Goal: Task Accomplishment & Management: Complete application form

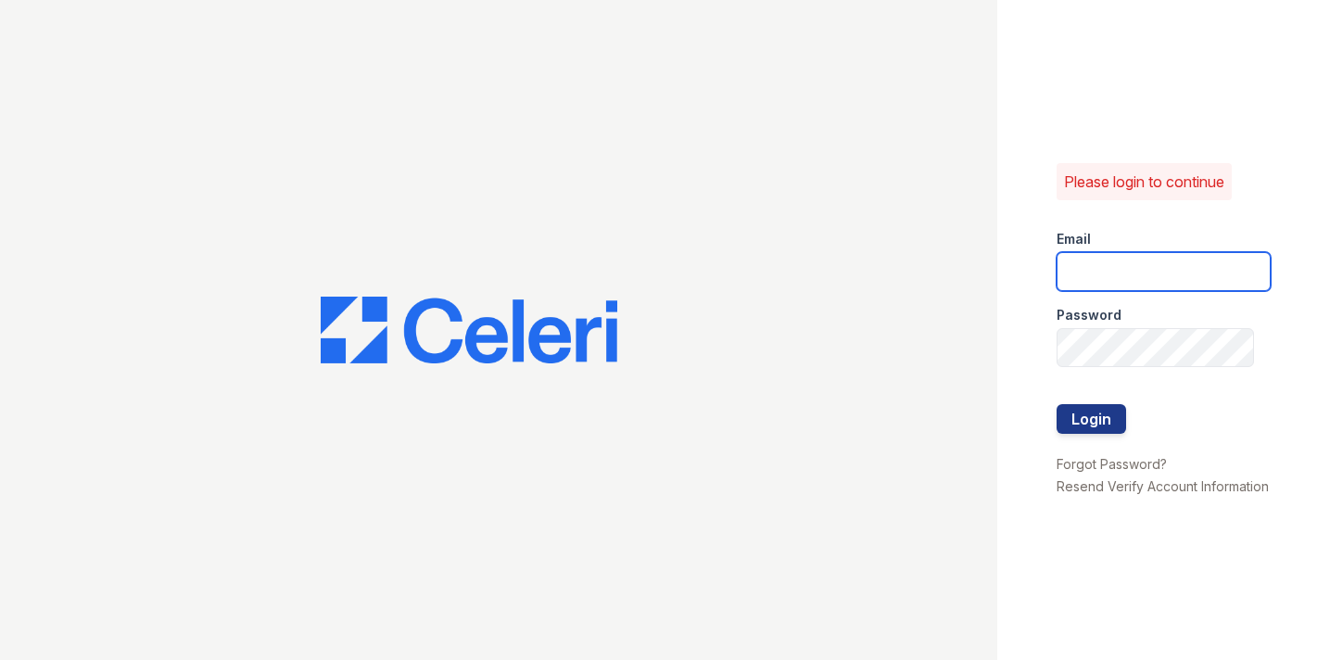
click at [1094, 272] on input "email" at bounding box center [1163, 271] width 214 height 39
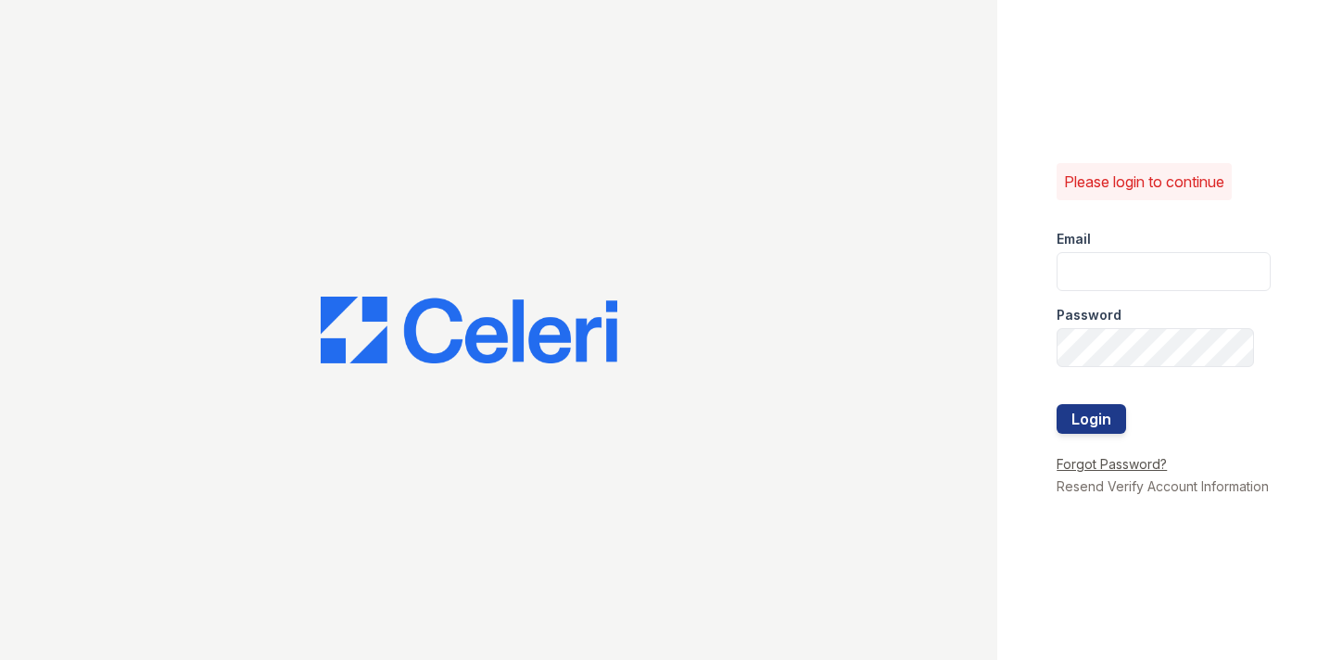
click at [1090, 461] on link "Forgot Password?" at bounding box center [1111, 464] width 110 height 16
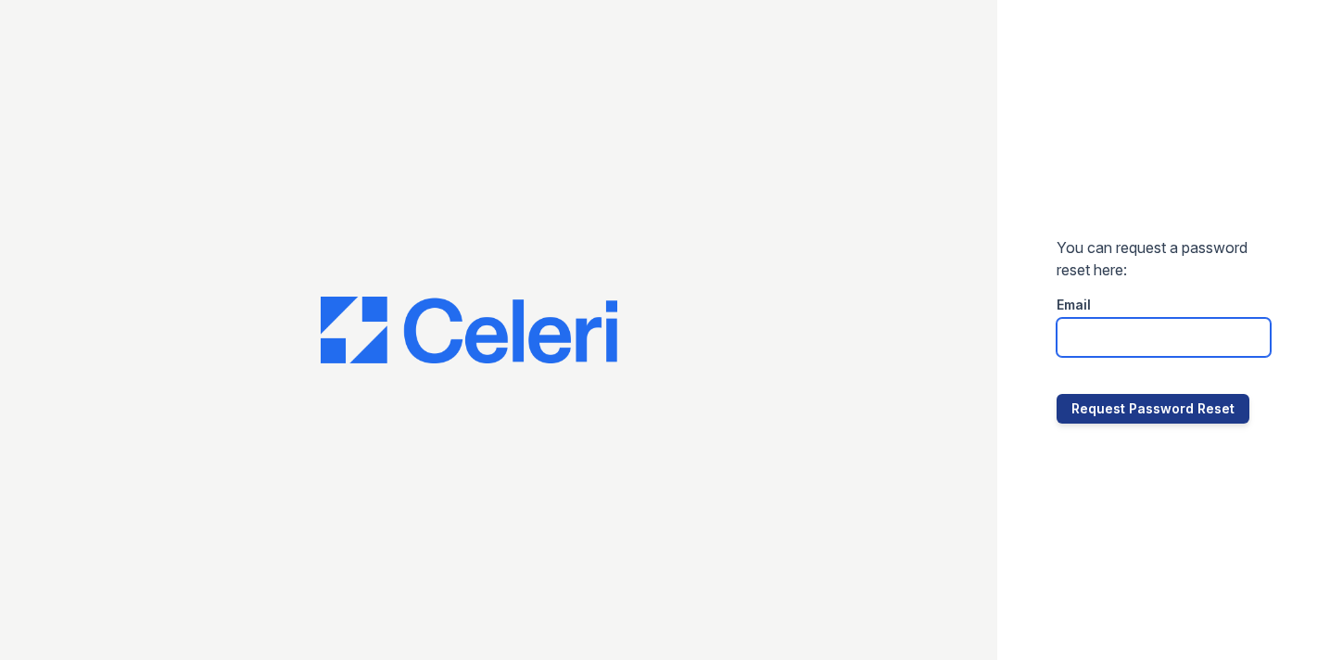
click at [1096, 345] on input "email" at bounding box center [1163, 337] width 214 height 39
type input "S"
type input "Dennis.Laronga@corcoran.com"
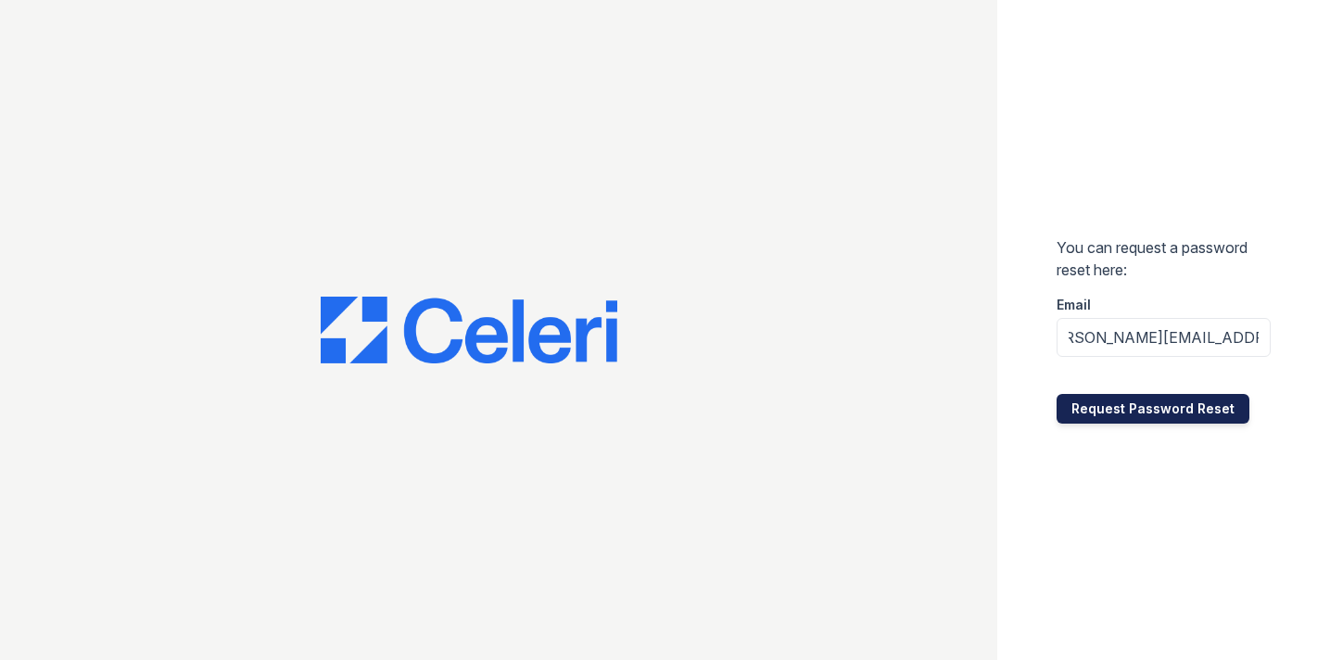
click at [1119, 403] on button "Request Password Reset" at bounding box center [1152, 409] width 193 height 30
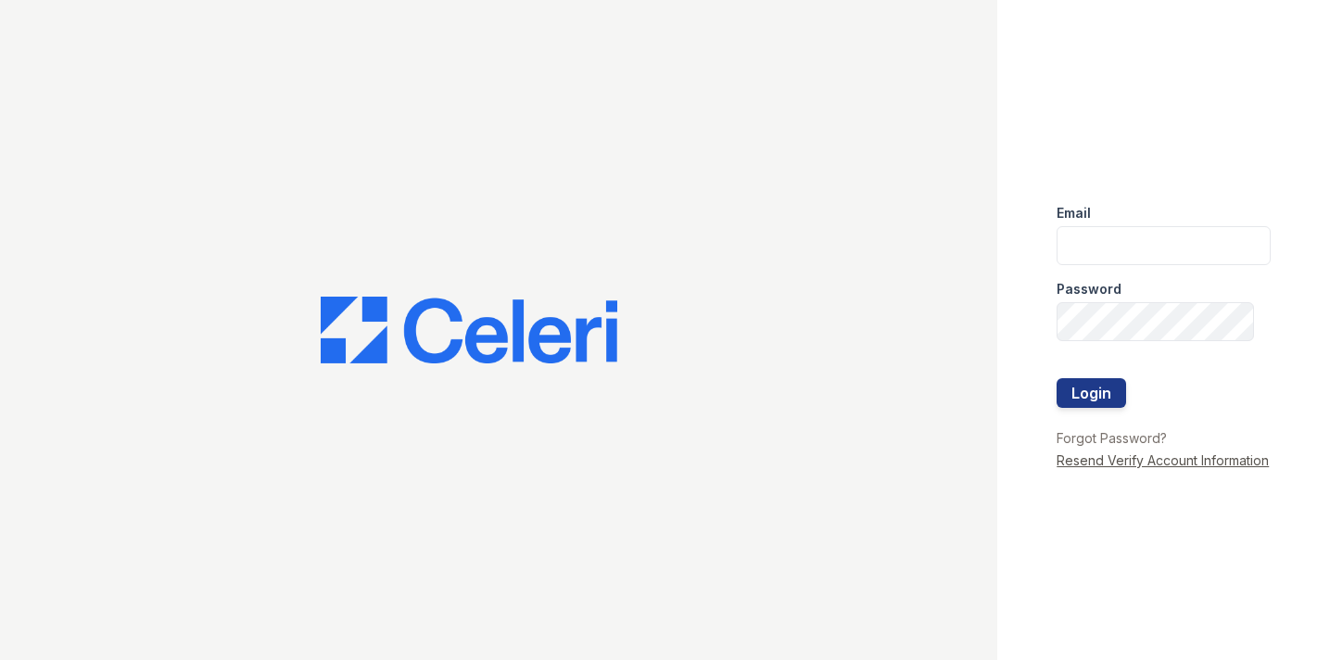
click at [1104, 458] on link "Resend Verify Account Information" at bounding box center [1162, 460] width 212 height 16
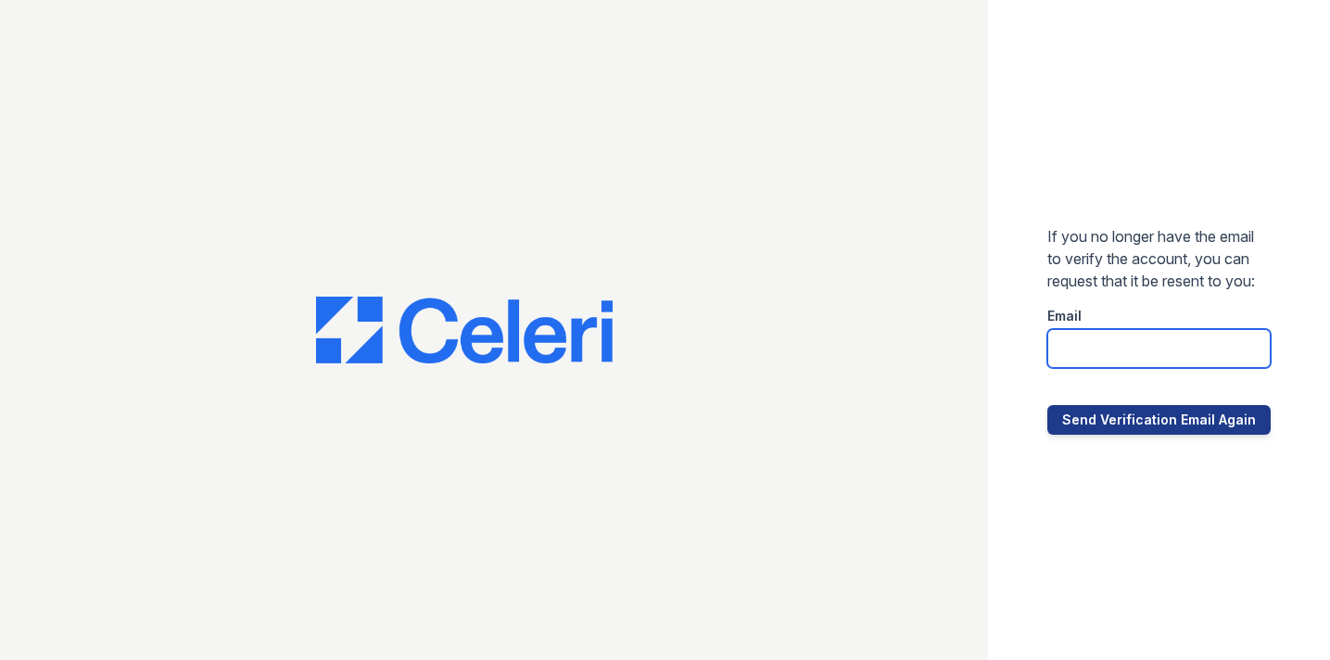
click at [1104, 368] on input "email" at bounding box center [1158, 348] width 223 height 39
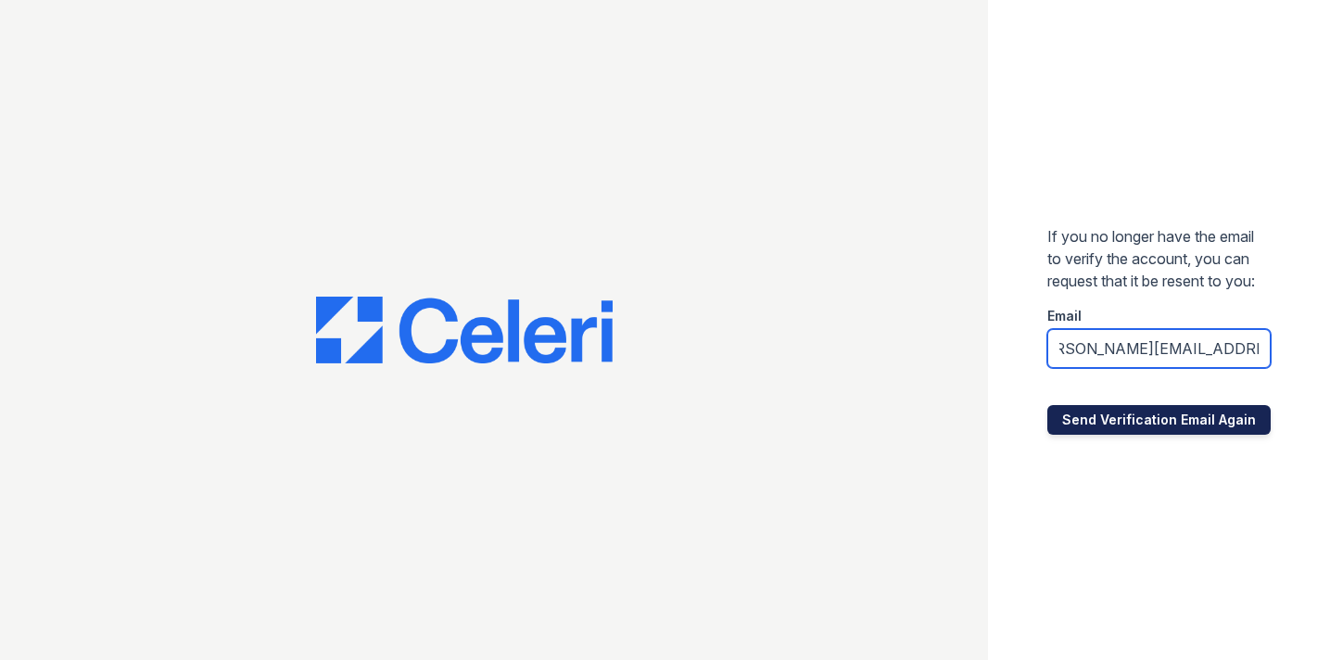
type input "Dennis.Laronga@corcoran.com"
click at [1179, 435] on button "Send Verification Email Again" at bounding box center [1158, 420] width 223 height 30
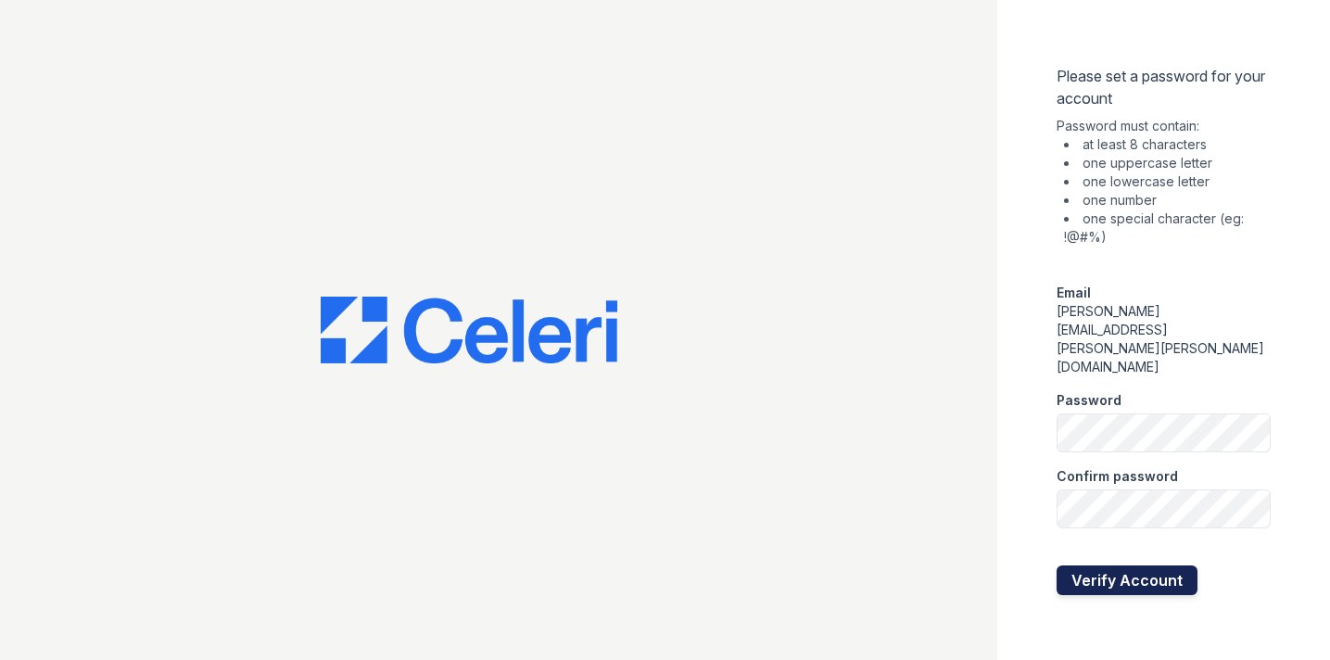
click at [1127, 565] on button "Verify Account" at bounding box center [1126, 580] width 141 height 30
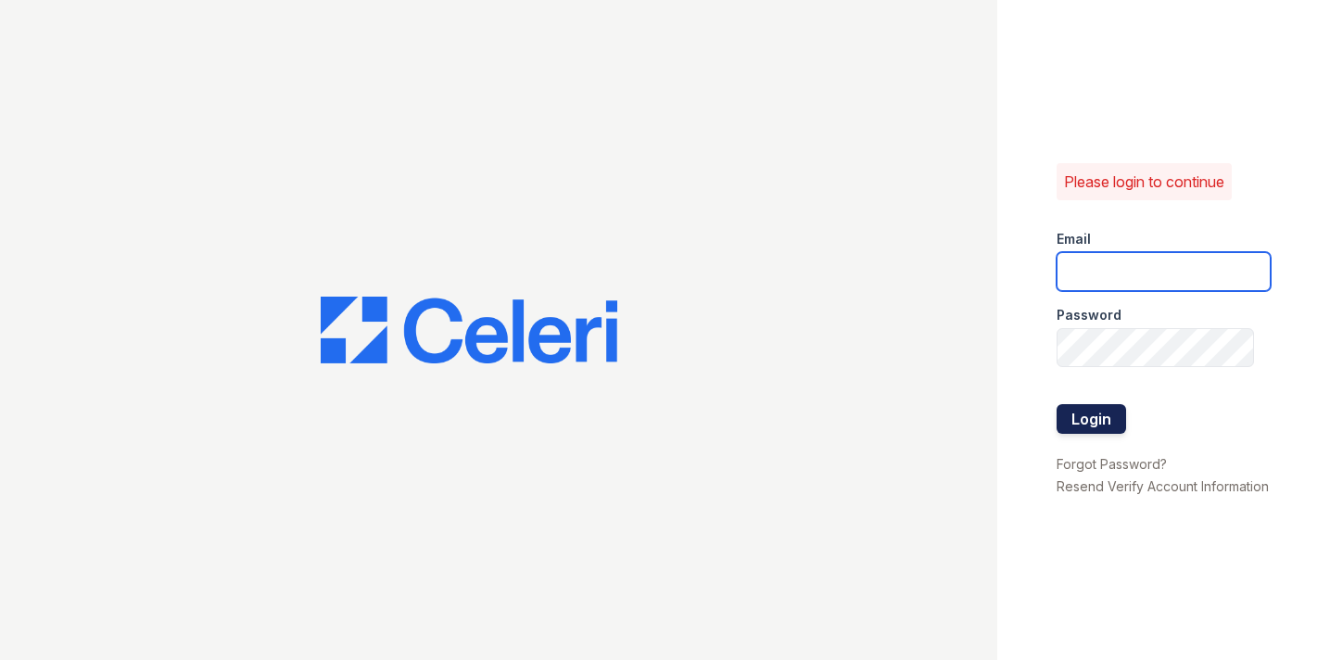
type input "[PERSON_NAME][EMAIL_ADDRESS][PERSON_NAME][PERSON_NAME][DOMAIN_NAME]"
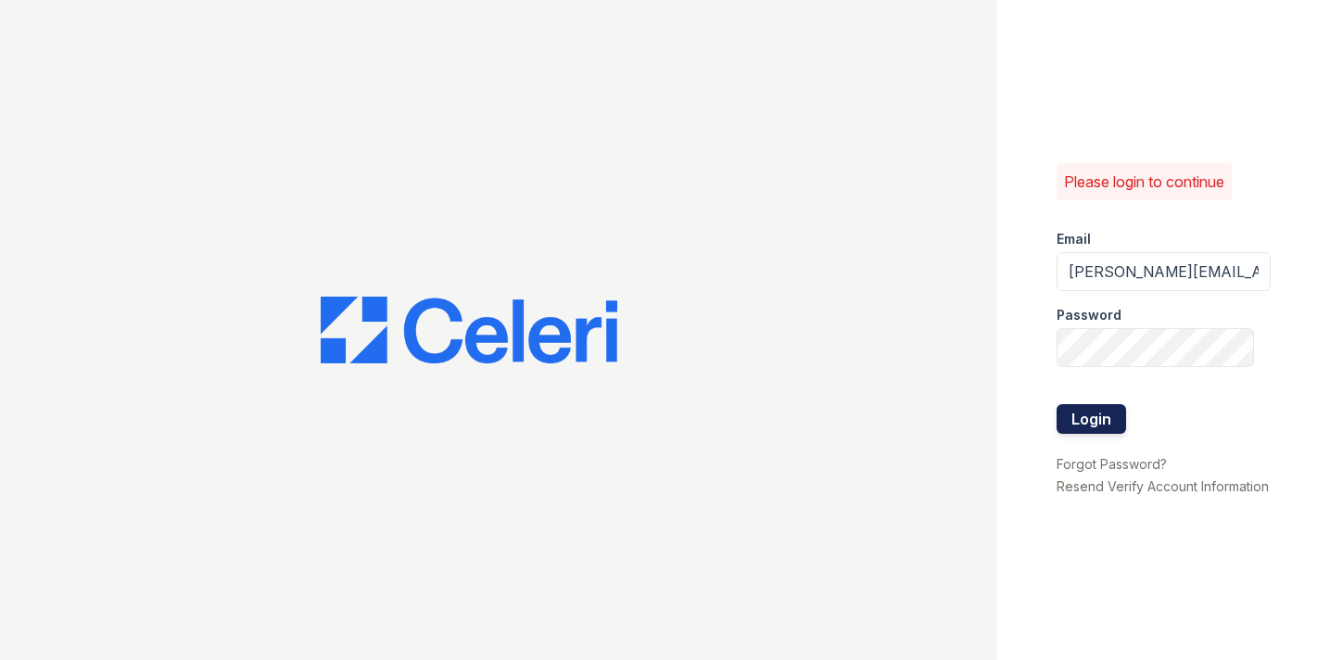
click at [1087, 415] on button "Login" at bounding box center [1090, 419] width 69 height 30
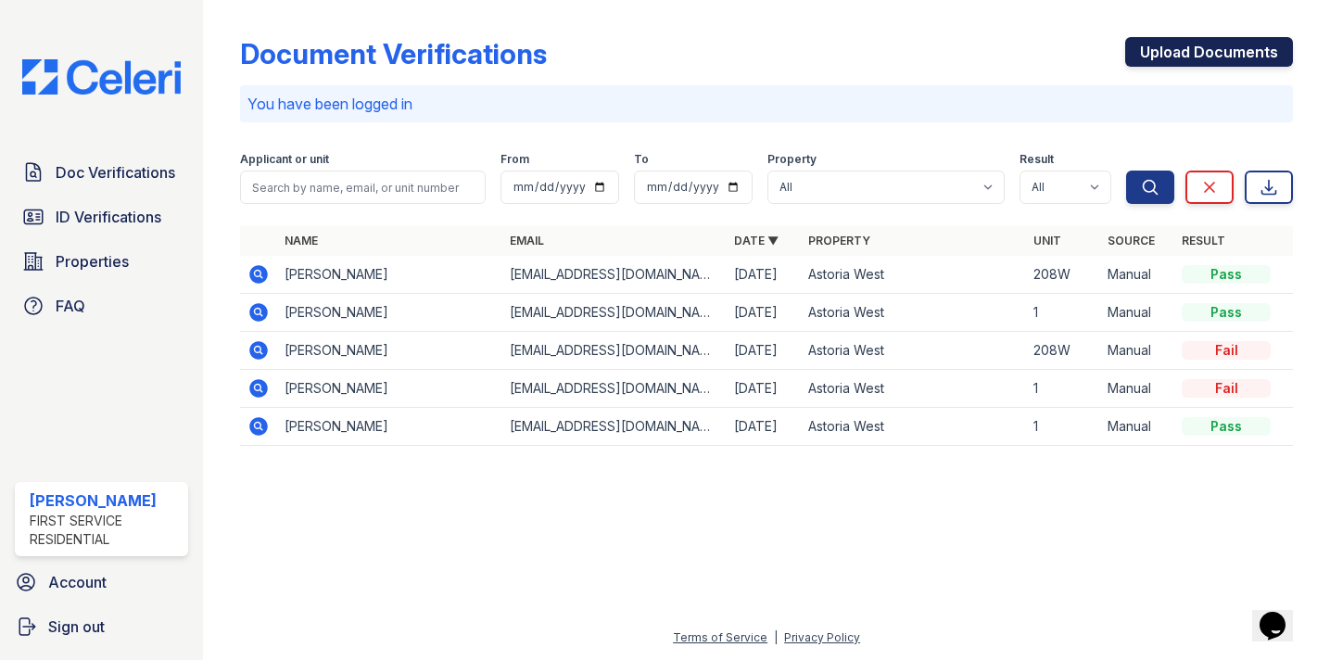
click at [1196, 60] on link "Upload Documents" at bounding box center [1209, 52] width 168 height 30
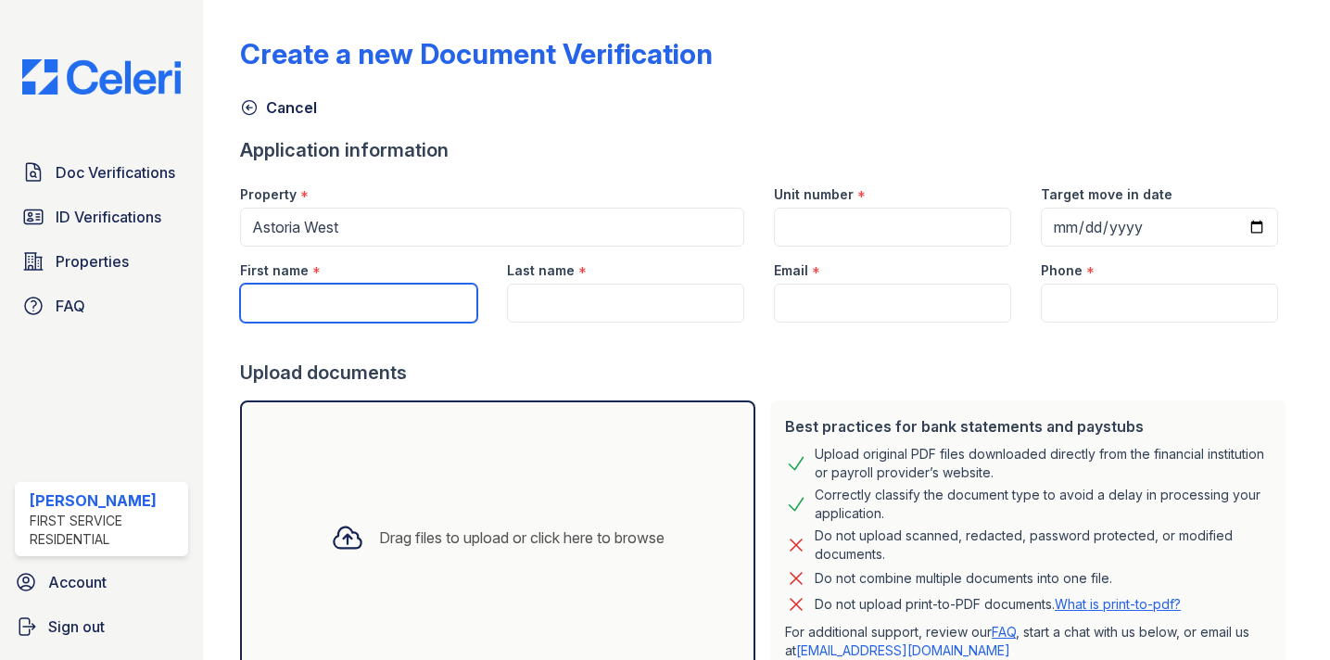
click at [396, 304] on input "First name" at bounding box center [358, 303] width 237 height 39
type input "[PERSON_NAME]"
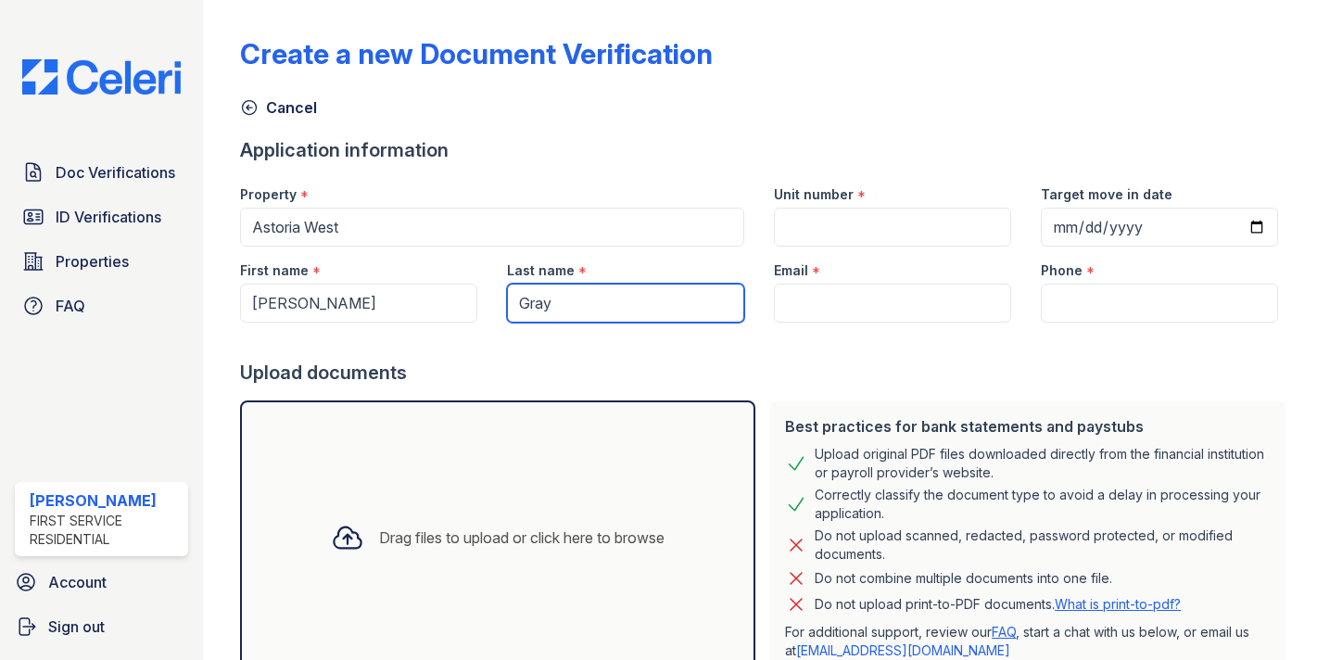
type input "Gray"
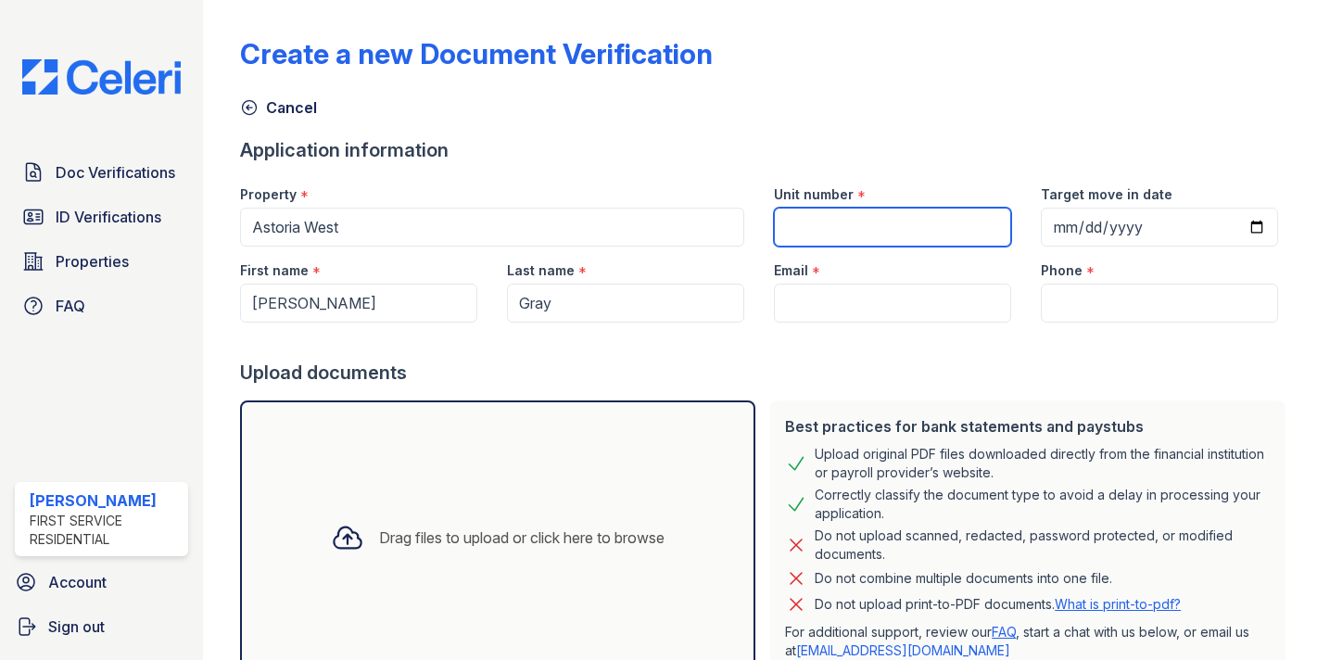
click at [836, 234] on input "Unit number" at bounding box center [892, 227] width 237 height 39
type input "619W"
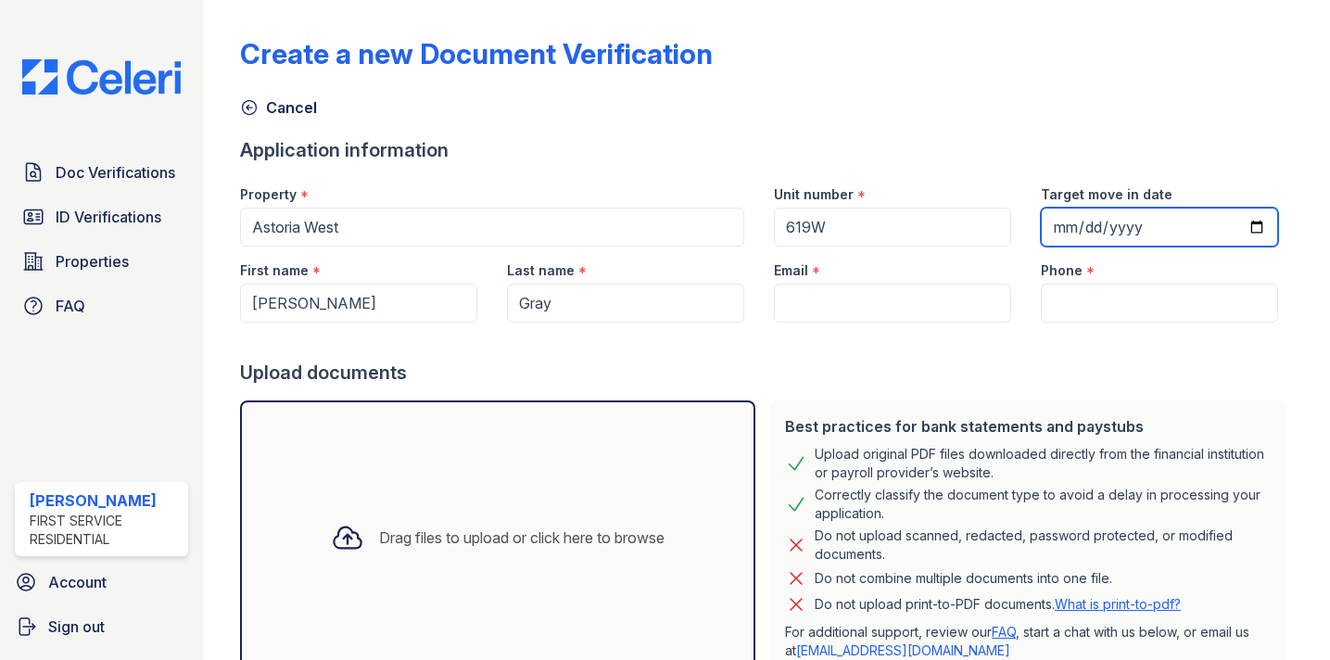
click at [1254, 224] on input "Target move in date" at bounding box center [1158, 227] width 237 height 39
type input "2025-11-01"
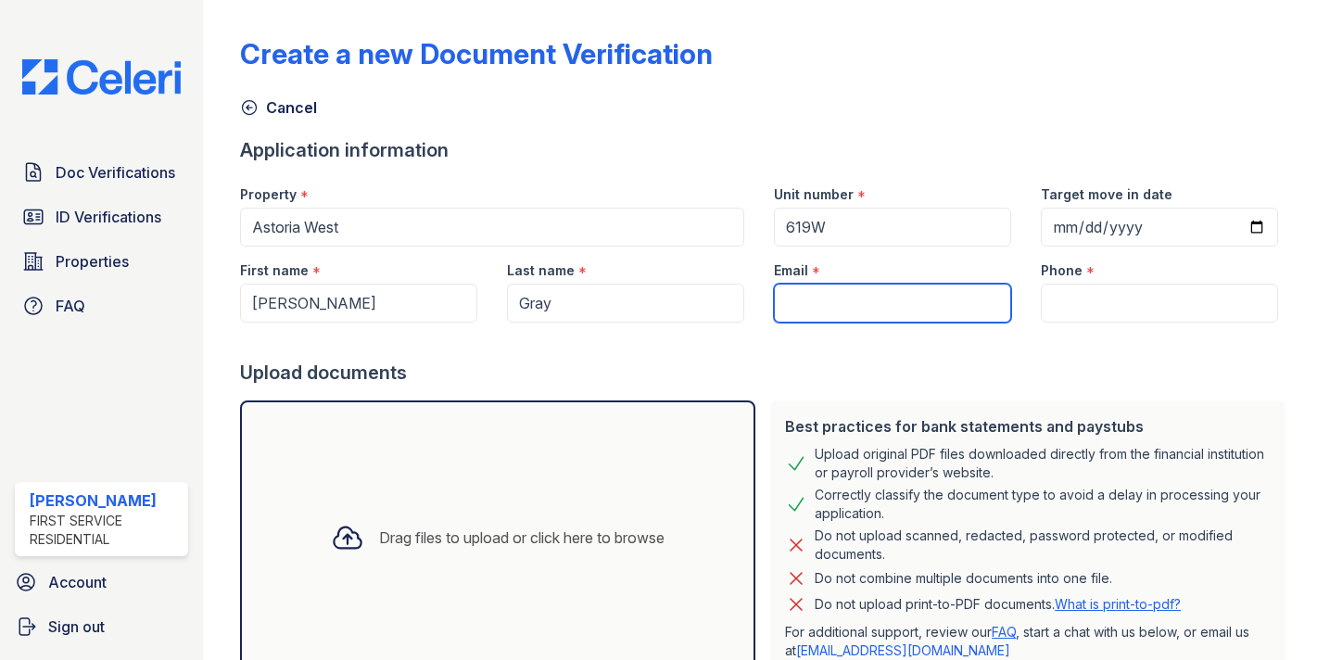
click at [895, 306] on input "Email" at bounding box center [892, 303] width 237 height 39
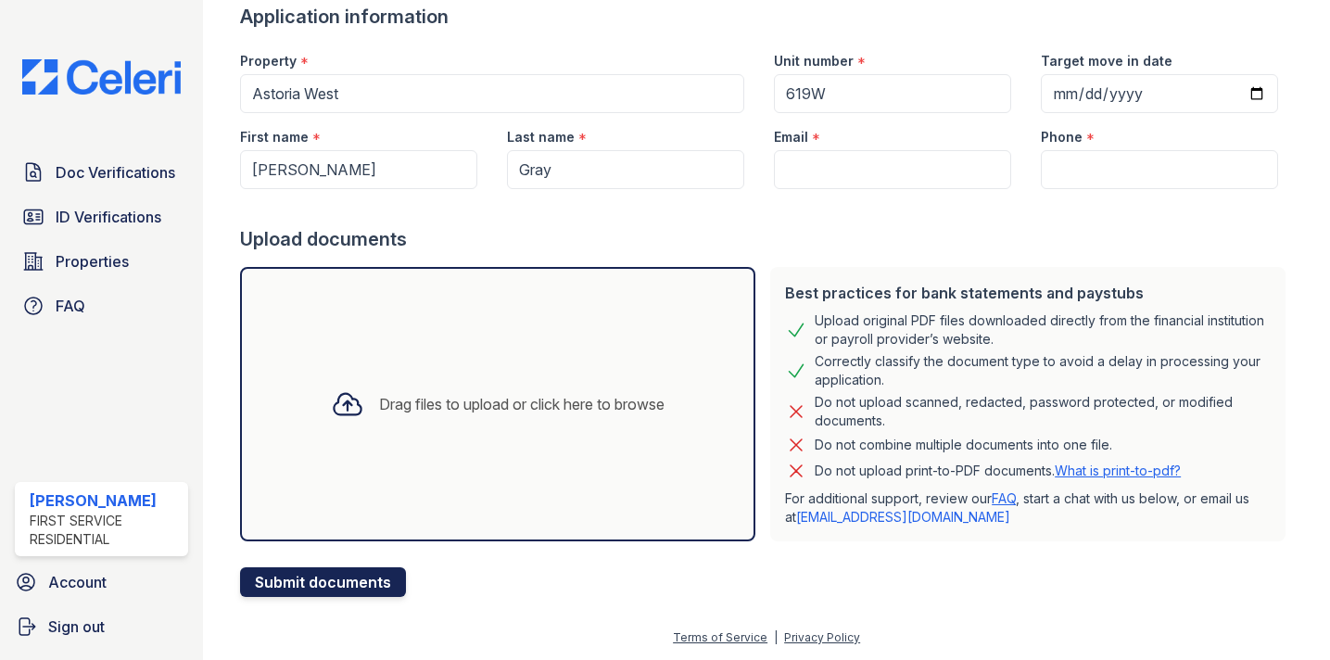
click at [334, 586] on button "Submit documents" at bounding box center [323, 582] width 166 height 30
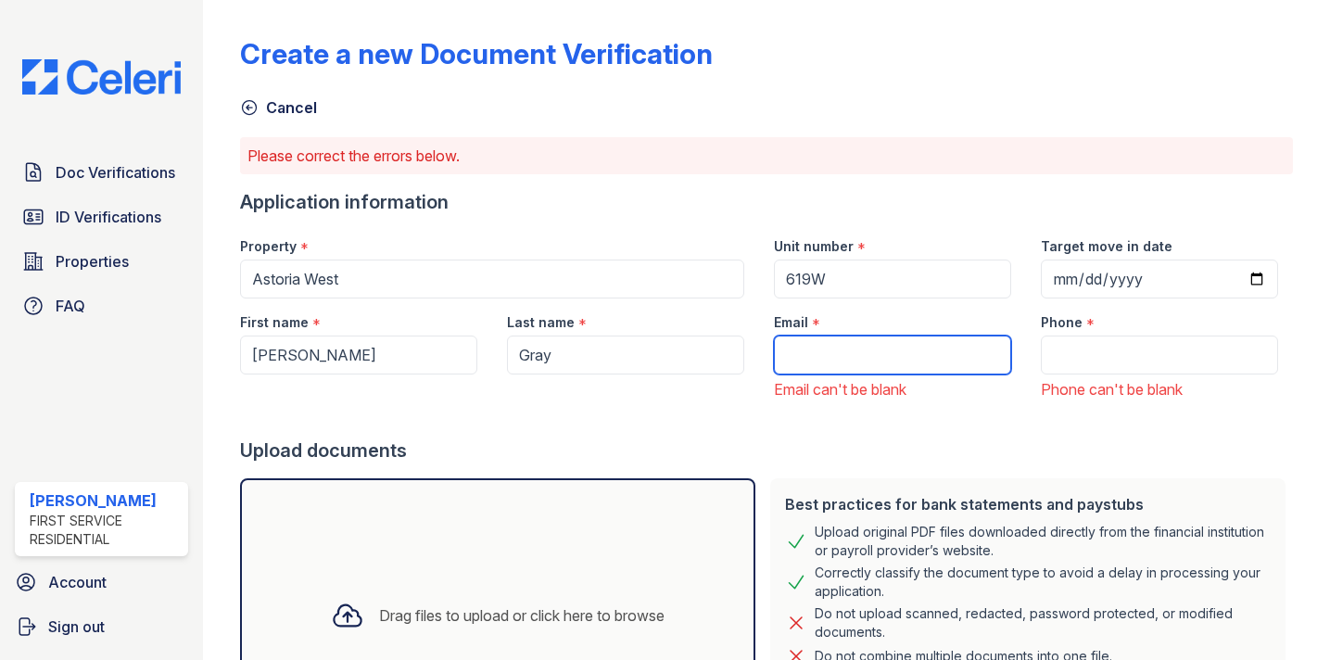
click at [866, 346] on input "Email" at bounding box center [892, 354] width 237 height 39
paste input "[PERSON_NAME][EMAIL_ADDRESS][PERSON_NAME][PERSON_NAME][DOMAIN_NAME]"
type input "[PERSON_NAME][EMAIL_ADDRESS][PERSON_NAME][PERSON_NAME][DOMAIN_NAME]"
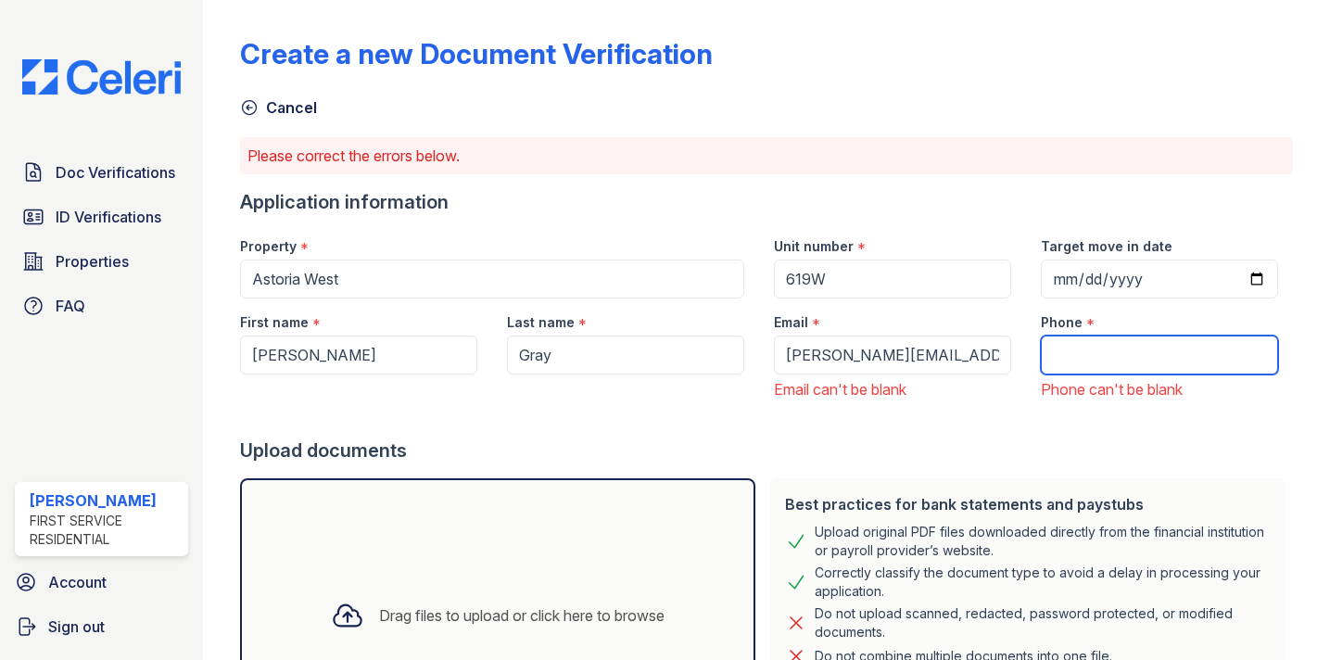
click at [1088, 338] on input "Phone" at bounding box center [1158, 354] width 237 height 39
paste input "(646) 641-7711"
type input "(646) 641-7711"
click at [937, 435] on div at bounding box center [766, 418] width 1053 height 37
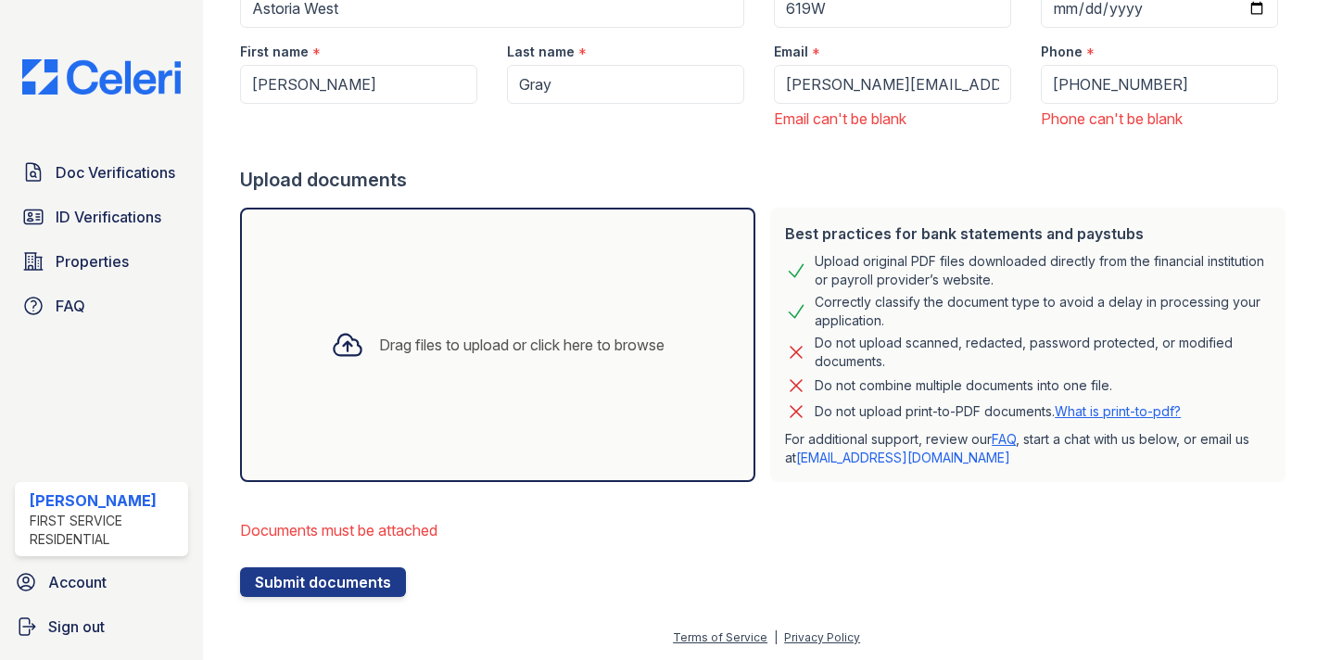
click at [508, 351] on div "Drag files to upload or click here to browse" at bounding box center [521, 345] width 285 height 22
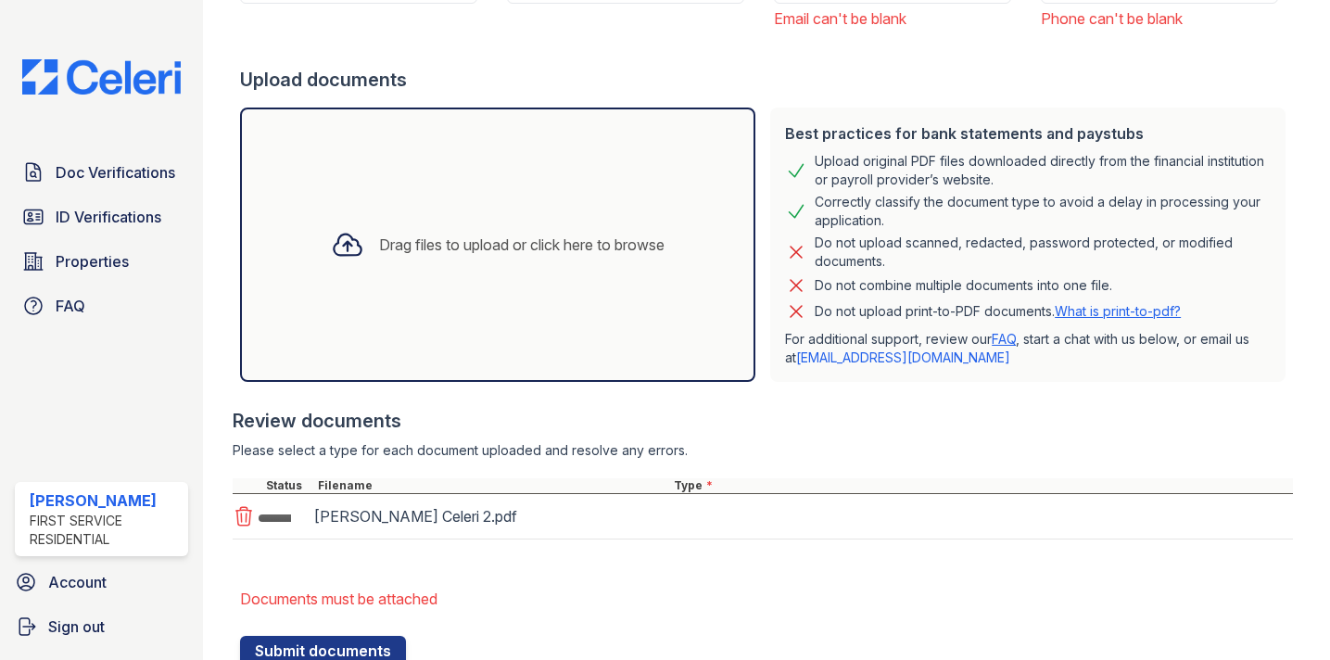
scroll to position [439, 0]
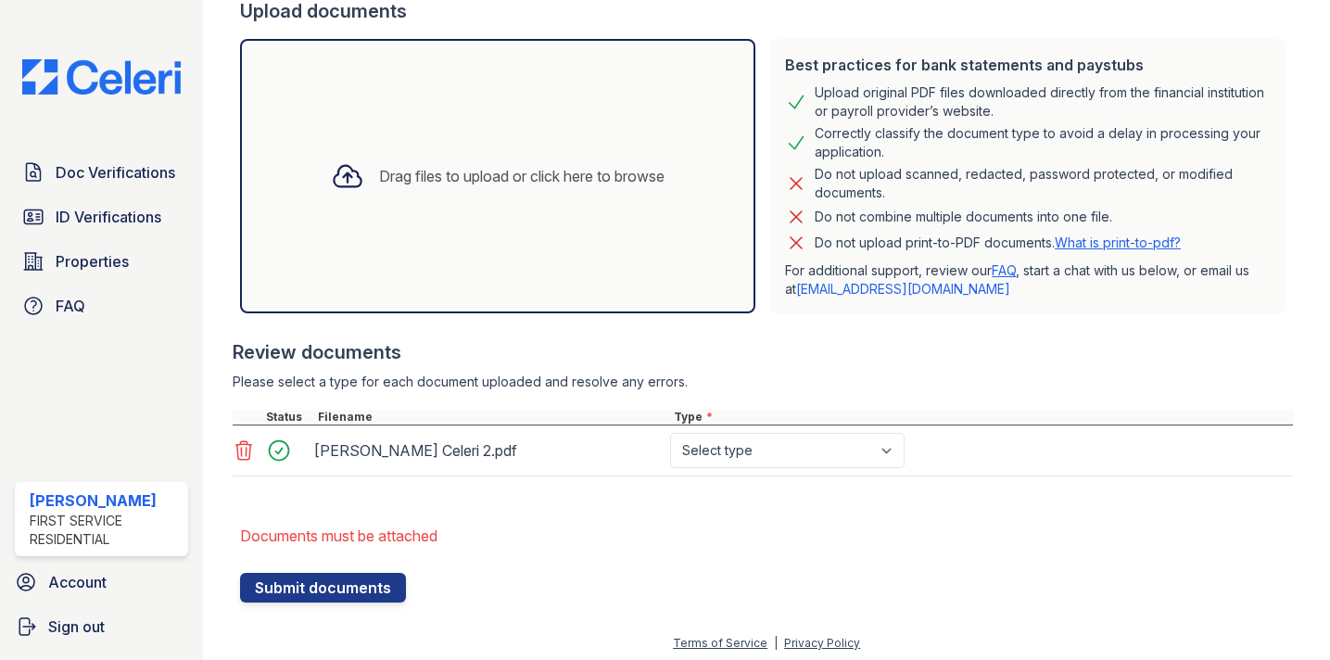
click at [469, 183] on div "Drag files to upload or click here to browse" at bounding box center [521, 176] width 285 height 22
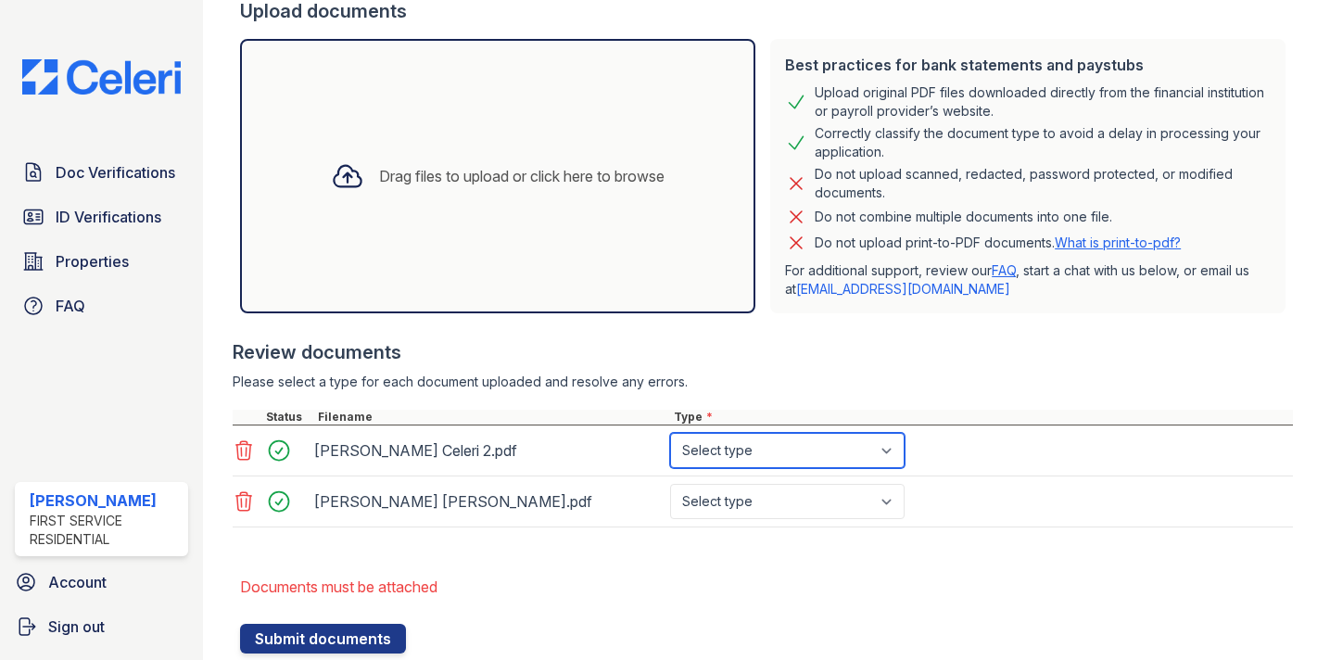
click at [891, 447] on select "Select type Paystub Bank Statement Offer Letter Tax Documents Benefit Award Let…" at bounding box center [787, 450] width 234 height 35
select select "investment_account_statement"
click at [670, 433] on select "Select type Paystub Bank Statement Offer Letter Tax Documents Benefit Award Let…" at bounding box center [787, 450] width 234 height 35
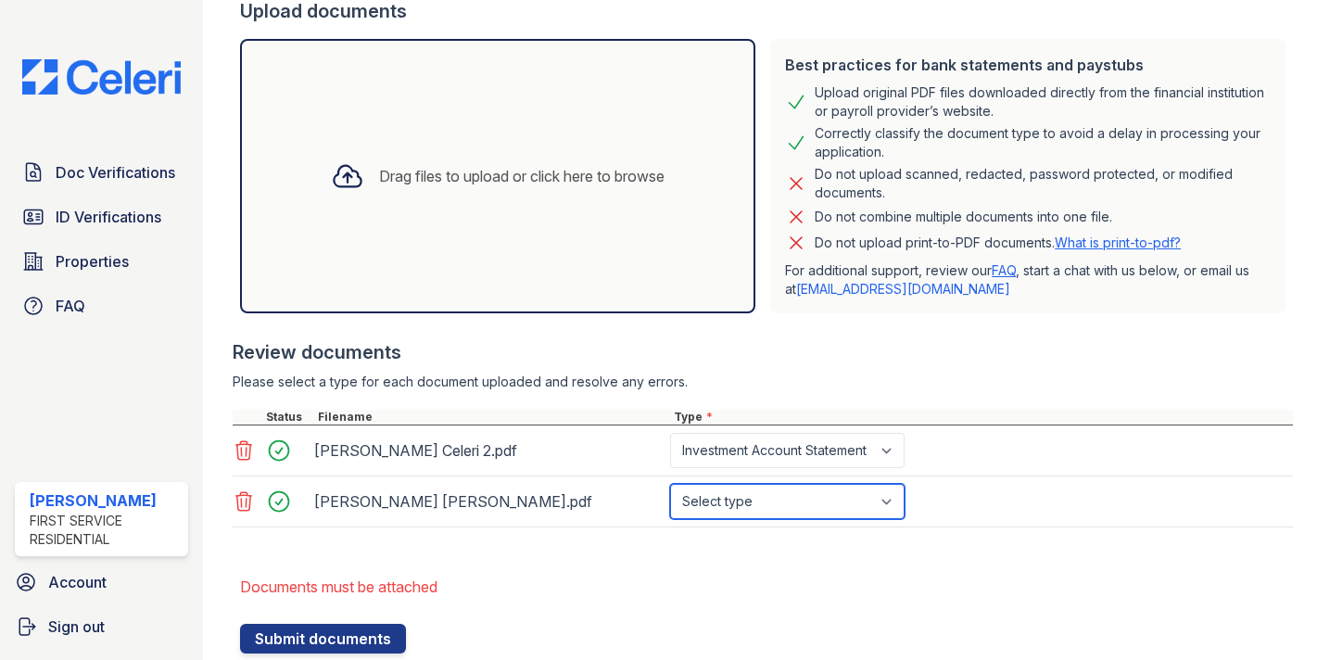
click at [889, 506] on select "Select type Paystub Bank Statement Offer Letter Tax Documents Benefit Award Let…" at bounding box center [787, 501] width 234 height 35
select select "investment_account_statement"
click at [670, 484] on select "Select type Paystub Bank Statement Offer Letter Tax Documents Benefit Award Let…" at bounding box center [787, 501] width 234 height 35
click at [667, 586] on li "Documents must be attached" at bounding box center [766, 586] width 1053 height 37
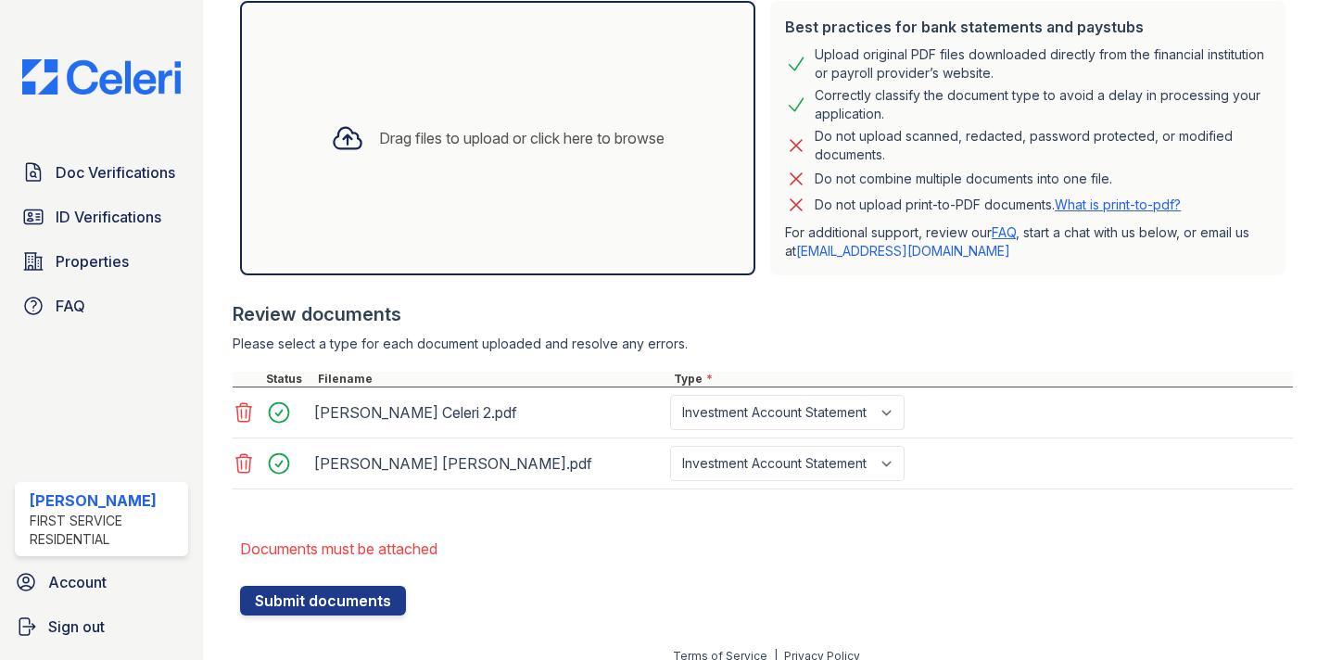
scroll to position [488, 0]
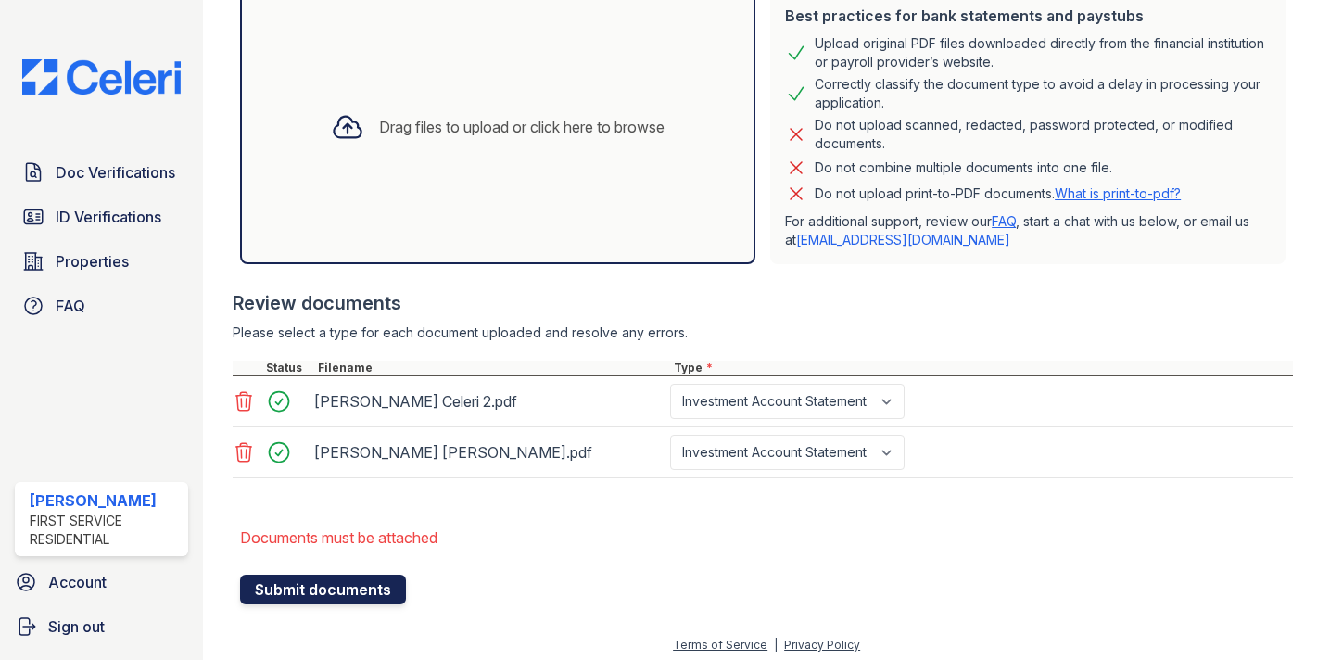
click at [348, 589] on button "Submit documents" at bounding box center [323, 589] width 166 height 30
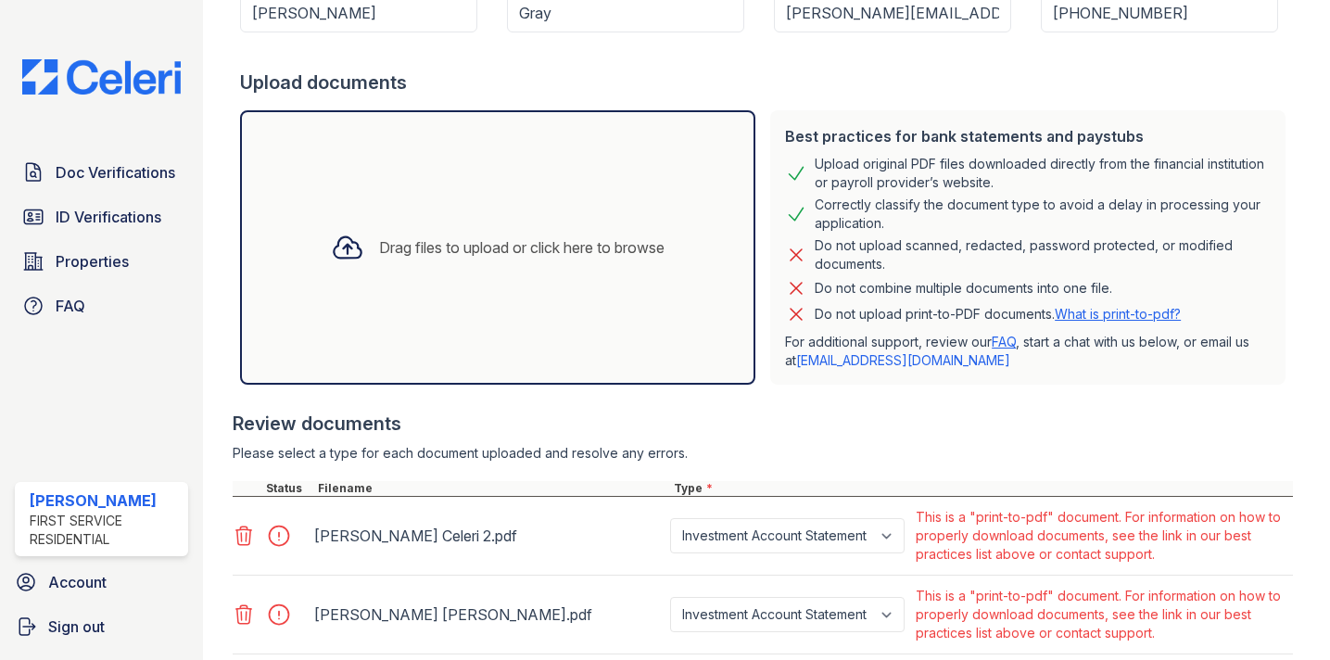
scroll to position [335, 0]
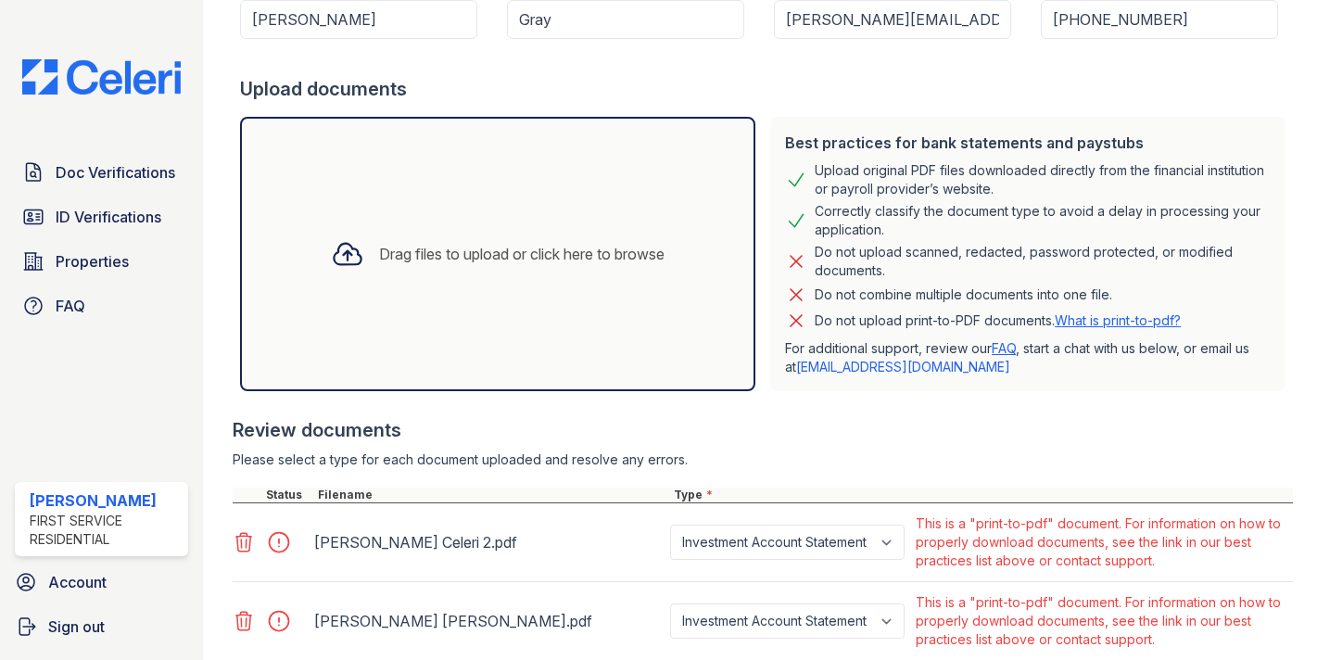
click at [1139, 316] on link "What is print-to-pdf?" at bounding box center [1117, 320] width 126 height 16
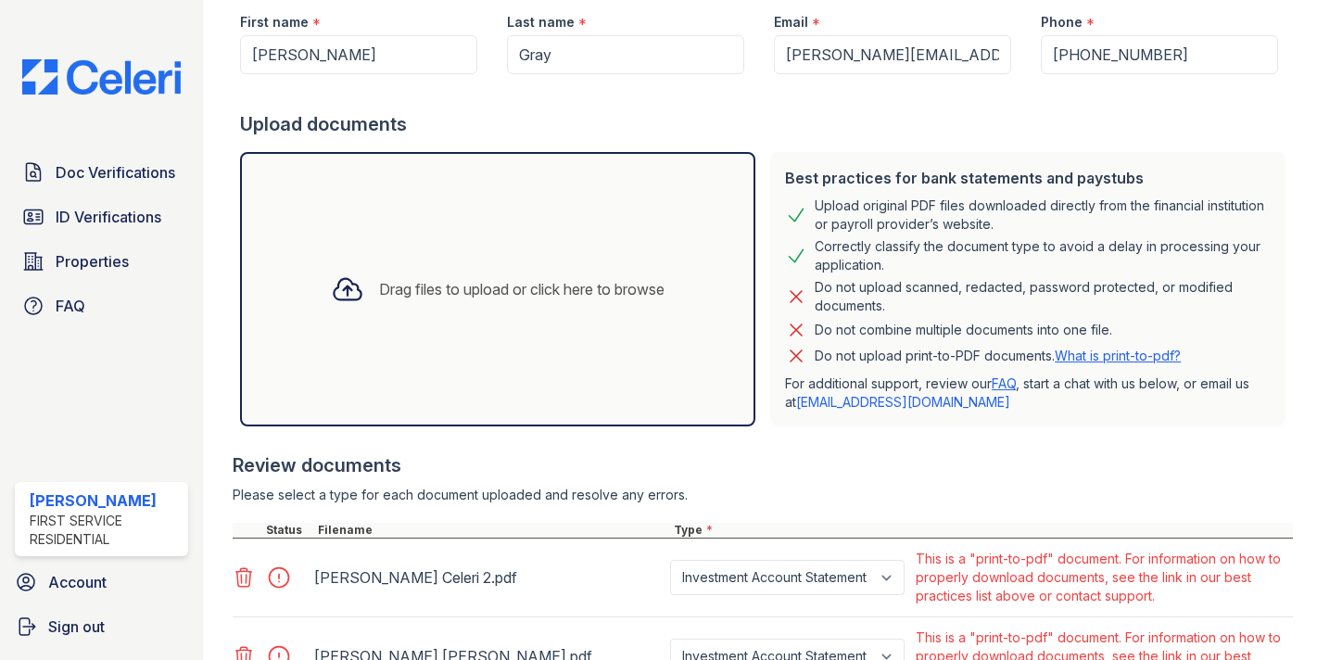
scroll to position [466, 0]
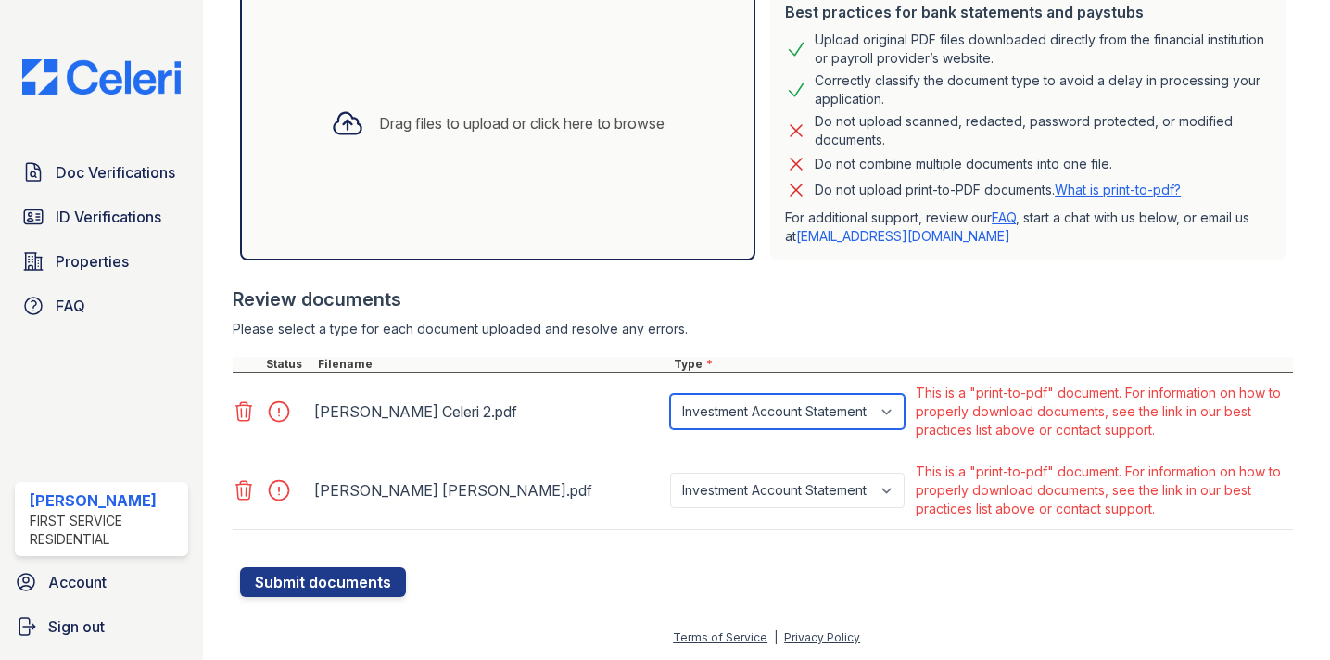
click at [898, 410] on select "Paystub Bank Statement Offer Letter Tax Documents Benefit Award Letter Investme…" at bounding box center [787, 411] width 234 height 35
select select "other"
click at [670, 394] on select "Paystub Bank Statement Offer Letter Tax Documents Benefit Award Letter Investme…" at bounding box center [787, 411] width 234 height 35
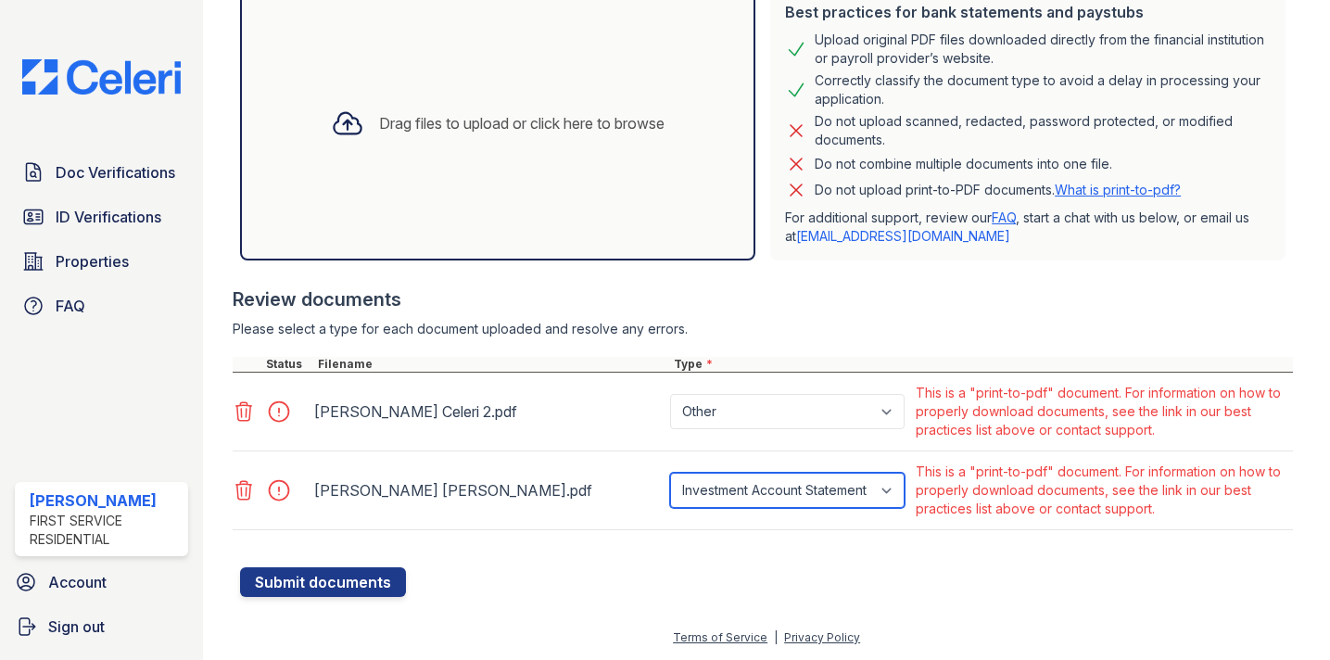
click at [890, 488] on select "Paystub Bank Statement Offer Letter Tax Documents Benefit Award Letter Investme…" at bounding box center [787, 490] width 234 height 35
select select "other"
click at [670, 473] on select "Paystub Bank Statement Offer Letter Tax Documents Benefit Award Letter Investme…" at bounding box center [787, 490] width 234 height 35
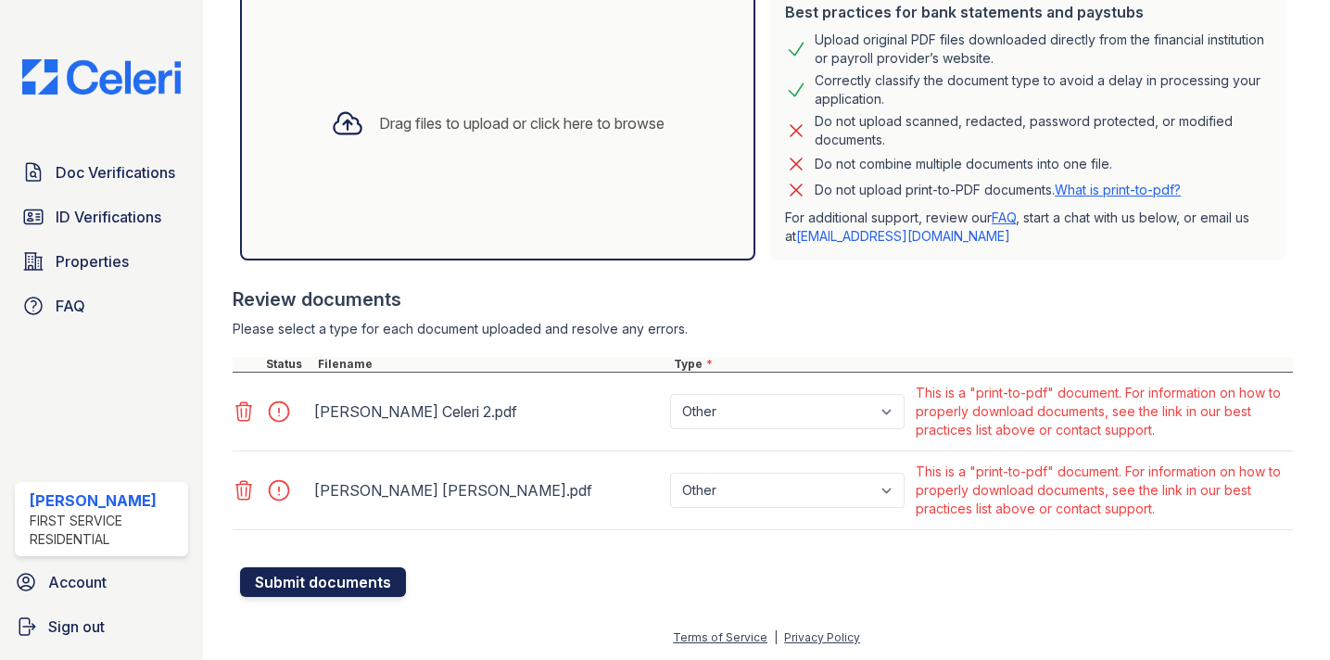
click at [329, 590] on button "Submit documents" at bounding box center [323, 582] width 166 height 30
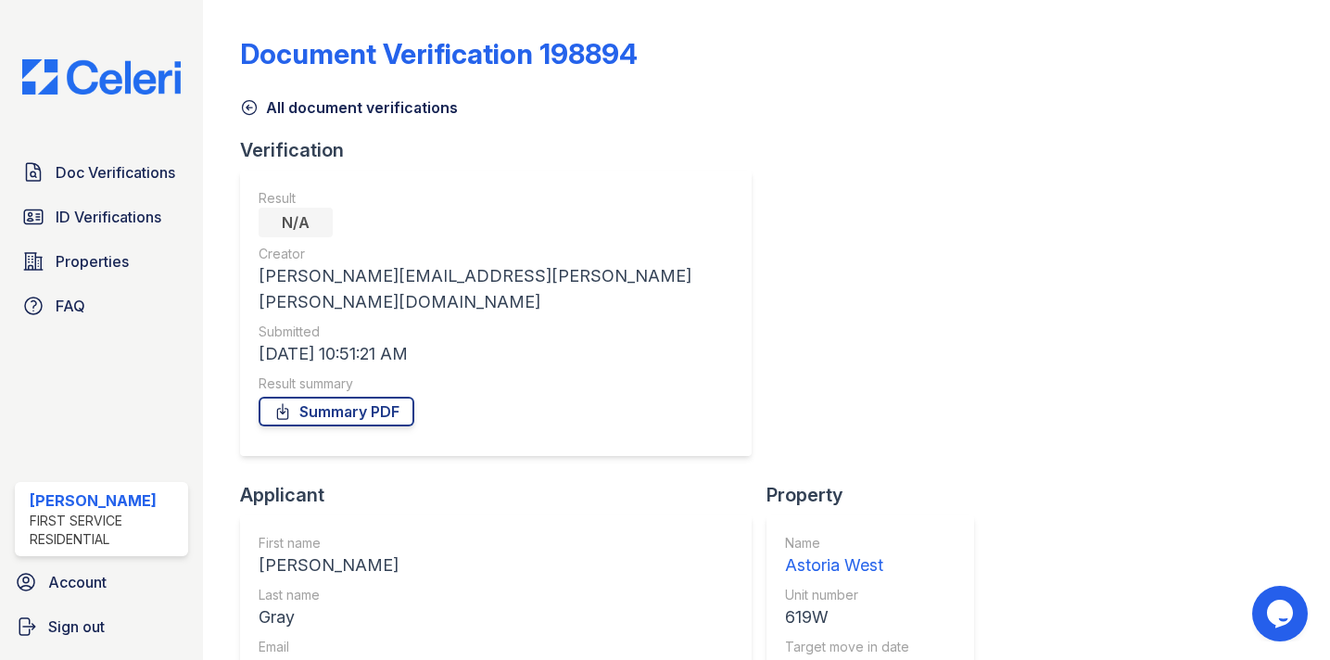
scroll to position [76, 0]
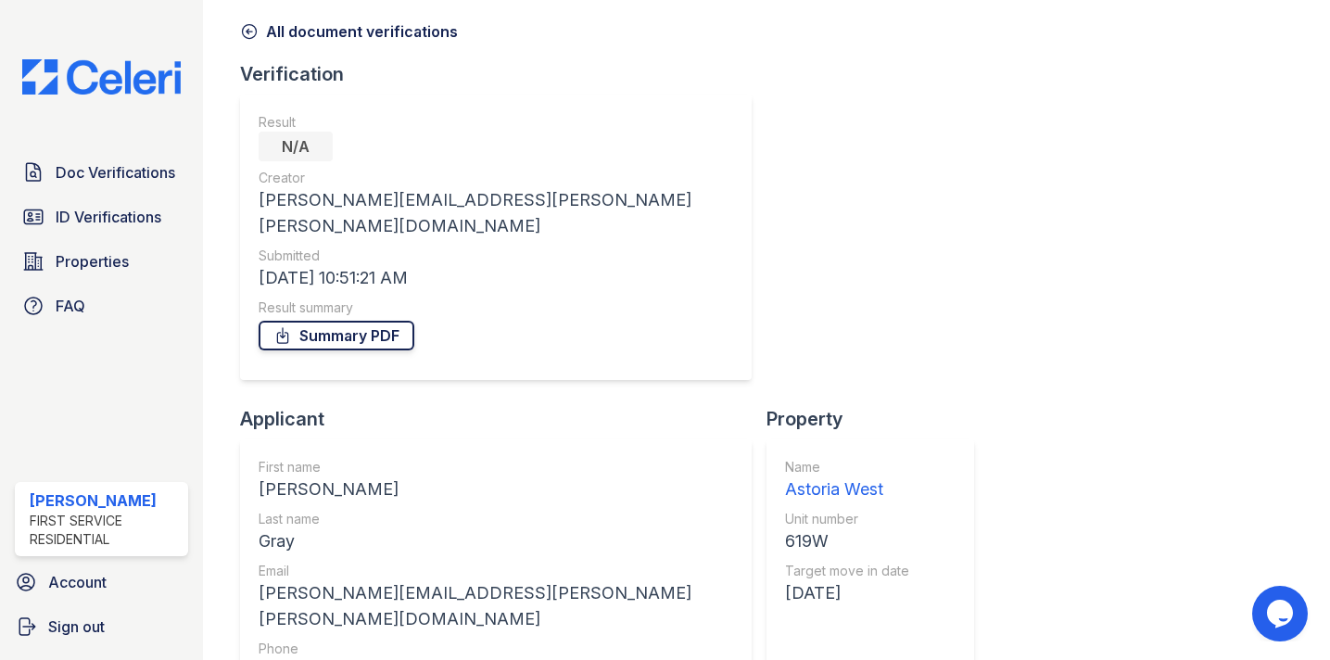
click at [357, 321] on link "Summary PDF" at bounding box center [336, 336] width 156 height 30
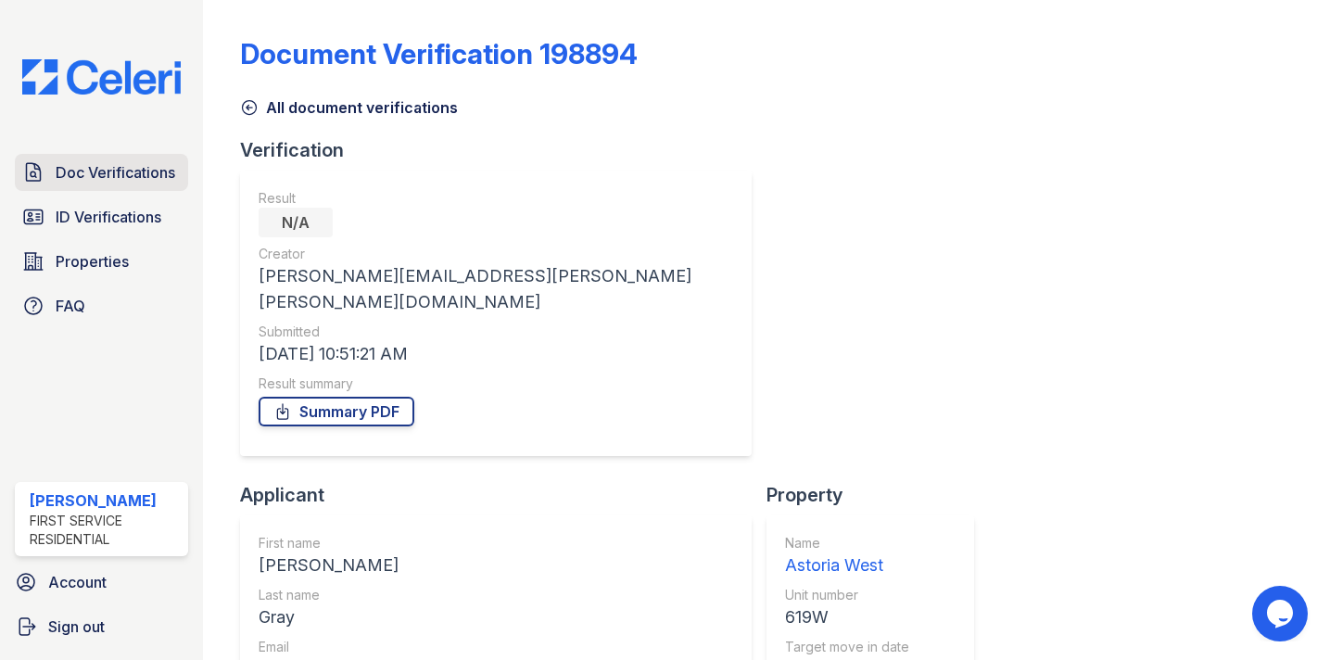
click at [117, 182] on span "Doc Verifications" at bounding box center [116, 172] width 120 height 22
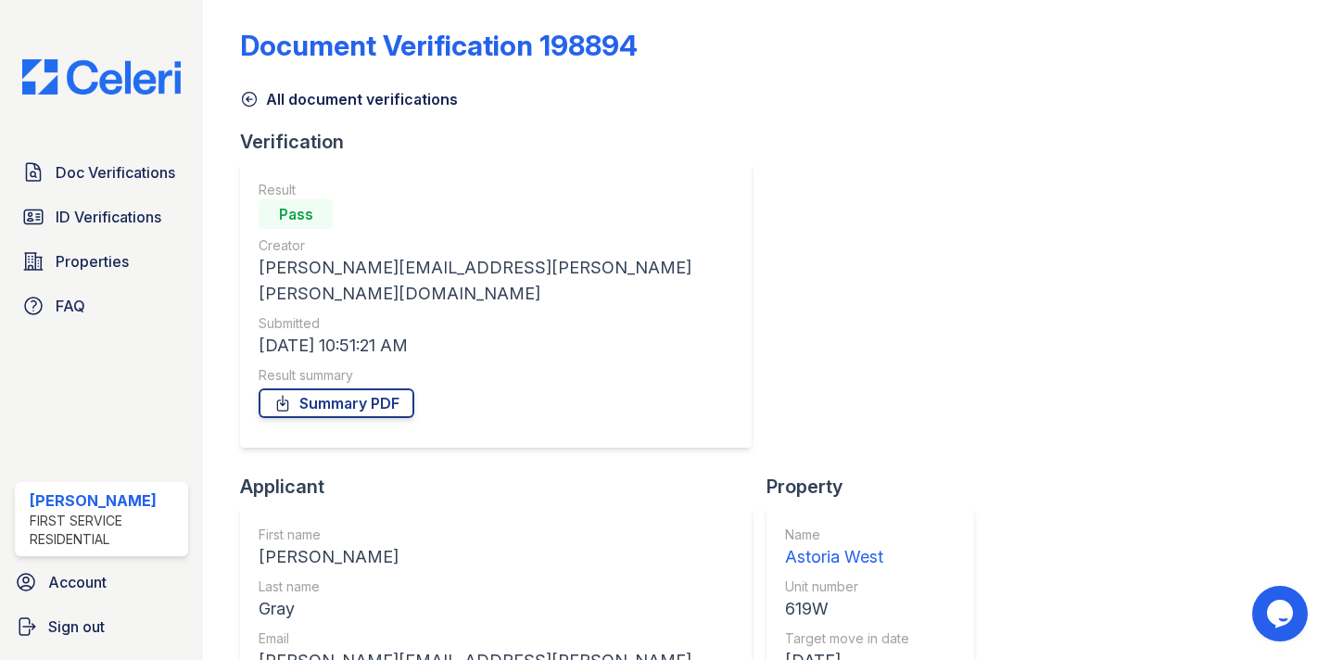
scroll to position [1, 0]
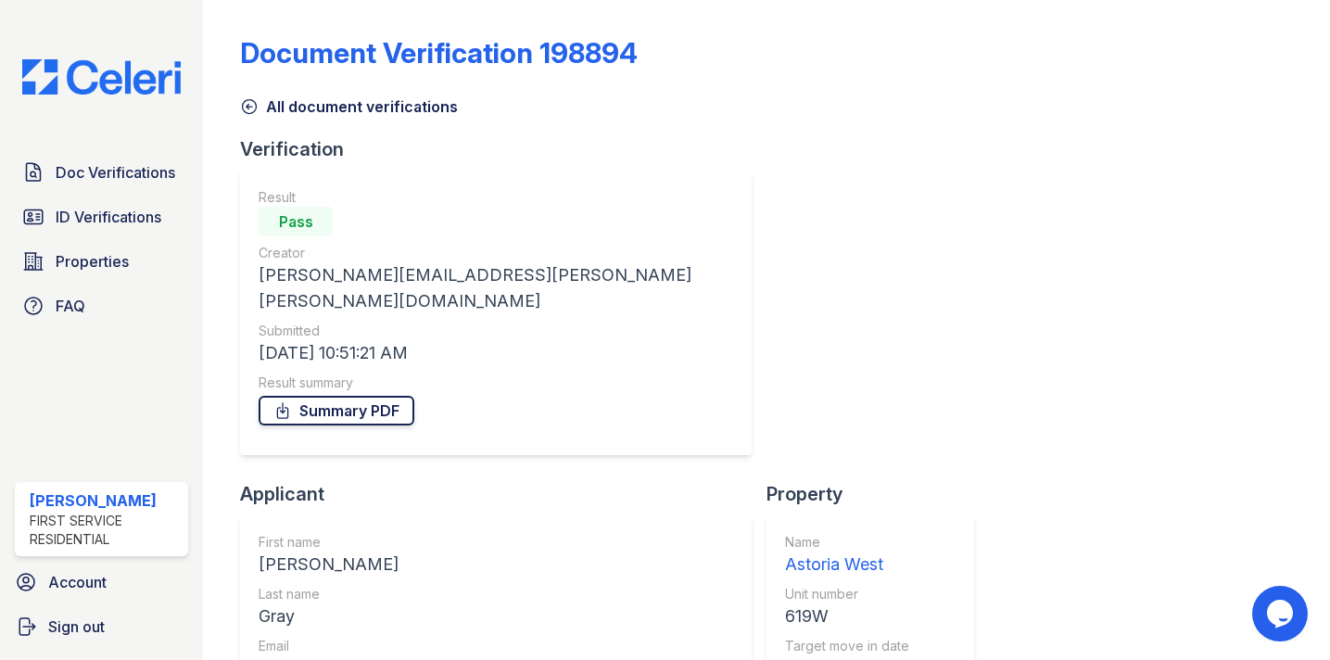
click at [343, 396] on link "Summary PDF" at bounding box center [336, 411] width 156 height 30
